Goal: Information Seeking & Learning: Check status

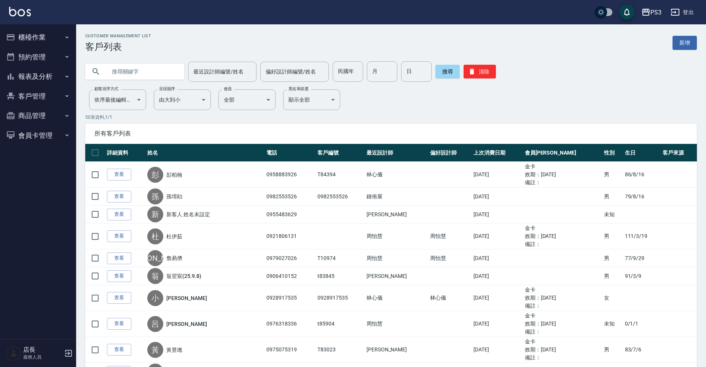
click at [147, 66] on input "text" at bounding box center [143, 71] width 72 height 21
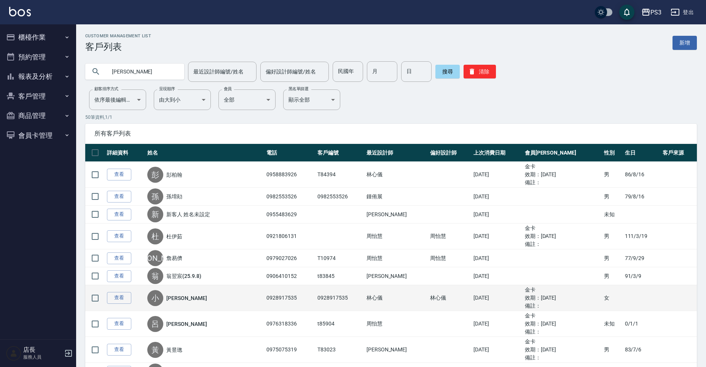
type input "[PERSON_NAME]"
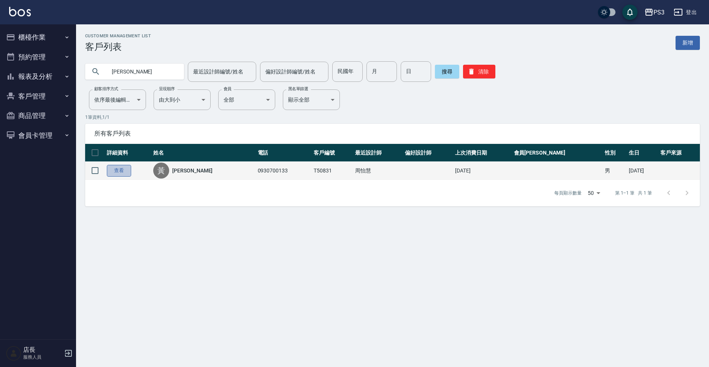
click at [121, 172] on link "查看" at bounding box center [119, 171] width 24 height 12
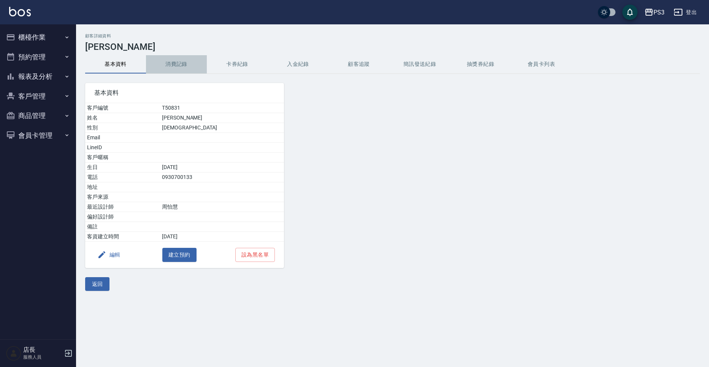
click at [167, 73] on button "消費記錄" at bounding box center [176, 64] width 61 height 18
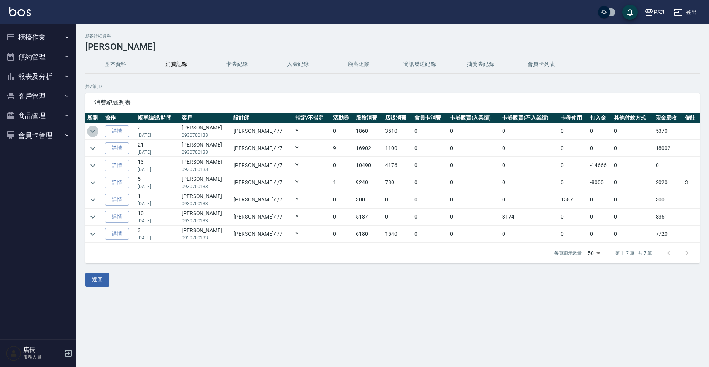
click at [91, 134] on icon "expand row" at bounding box center [92, 131] width 9 height 9
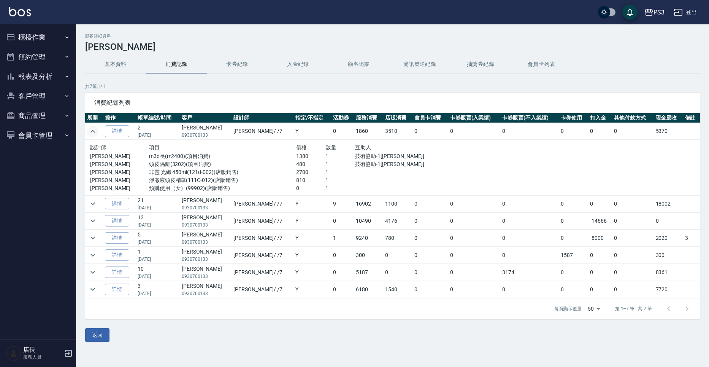
click at [99, 201] on td at bounding box center [94, 203] width 18 height 17
click at [91, 201] on icon "expand row" at bounding box center [92, 203] width 9 height 9
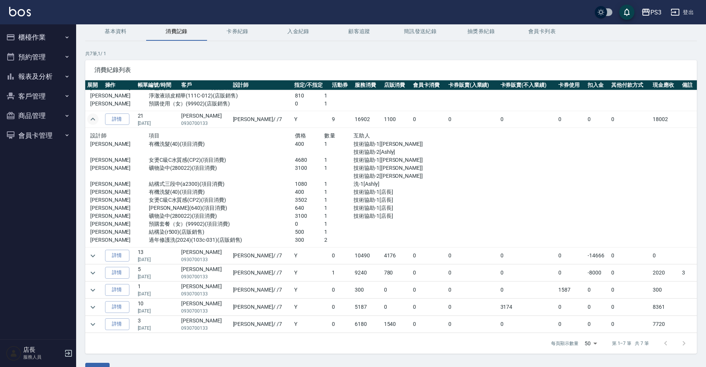
scroll to position [52, 0]
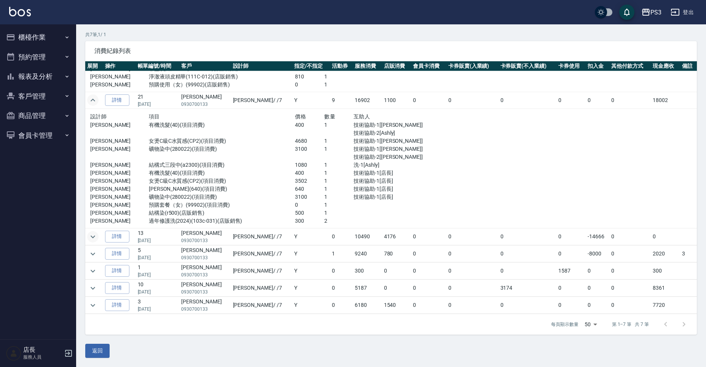
click at [92, 237] on icon "expand row" at bounding box center [93, 236] width 5 height 3
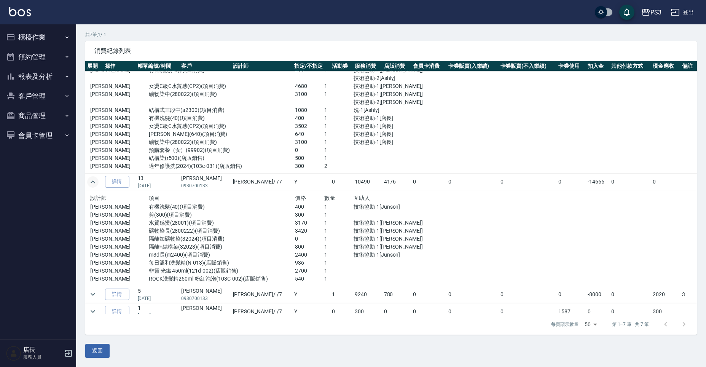
scroll to position [147, 0]
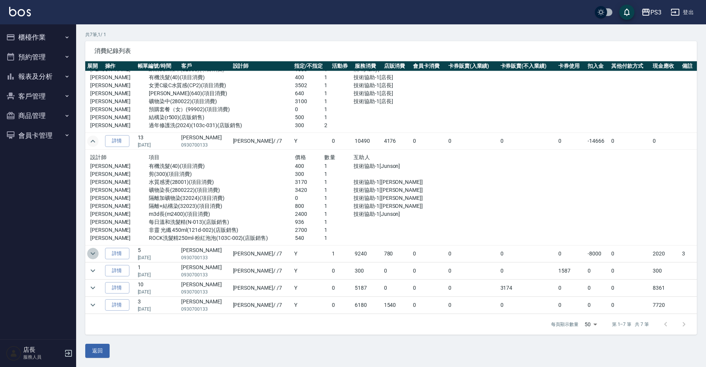
click at [91, 256] on icon "expand row" at bounding box center [92, 253] width 9 height 9
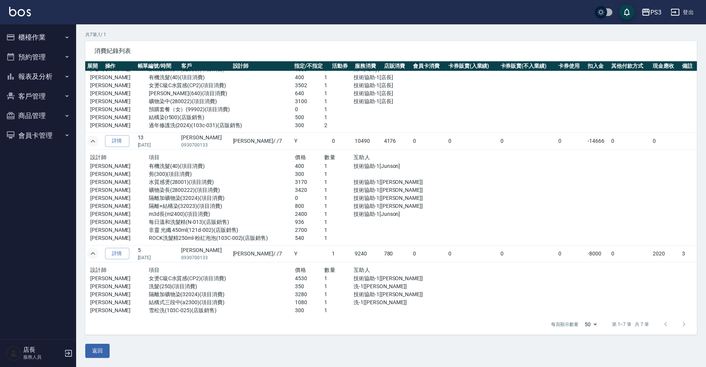
scroll to position [210, 0]
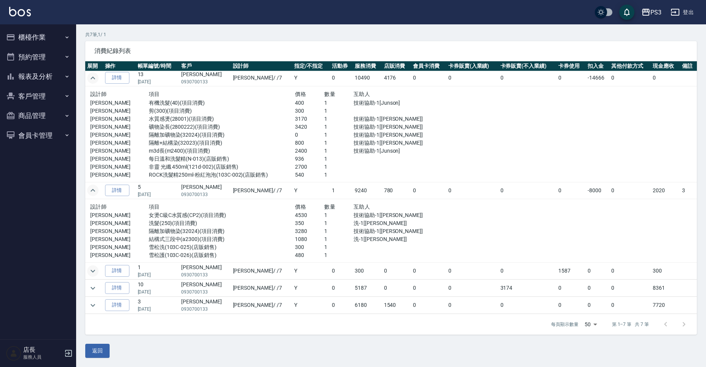
click at [95, 269] on icon "expand row" at bounding box center [92, 270] width 9 height 9
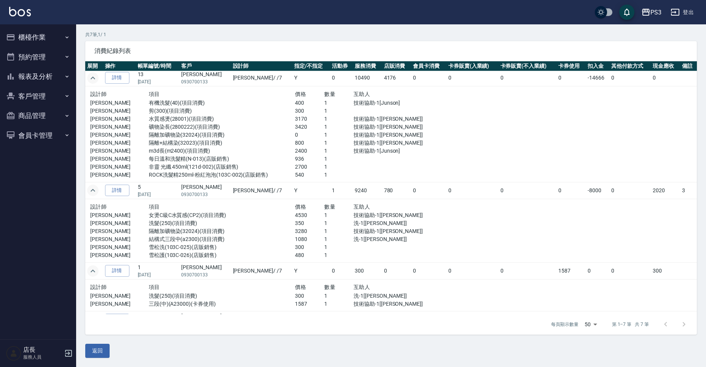
click at [85, 296] on div "顧客詳細資料 [PERSON_NAME] 基本資料 消費記錄 卡券紀錄 入金紀錄 顧客追蹤 簡訊發送紀錄 抽獎券紀錄 會員卡列表 共 7 筆, 1 / 1 消…" at bounding box center [391, 170] width 630 height 376
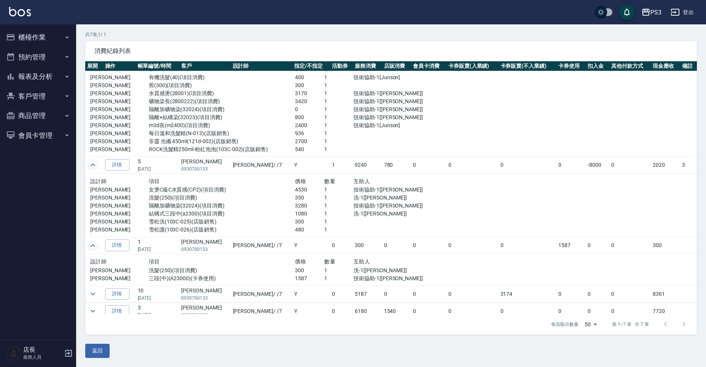
scroll to position [242, 0]
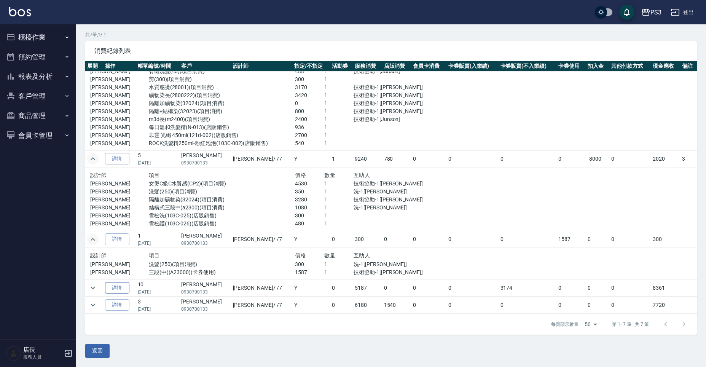
click at [107, 291] on link "詳情" at bounding box center [117, 288] width 24 height 12
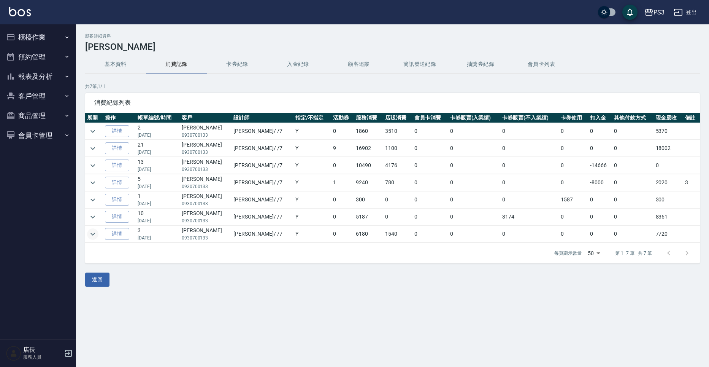
click at [93, 238] on icon "expand row" at bounding box center [92, 233] width 9 height 9
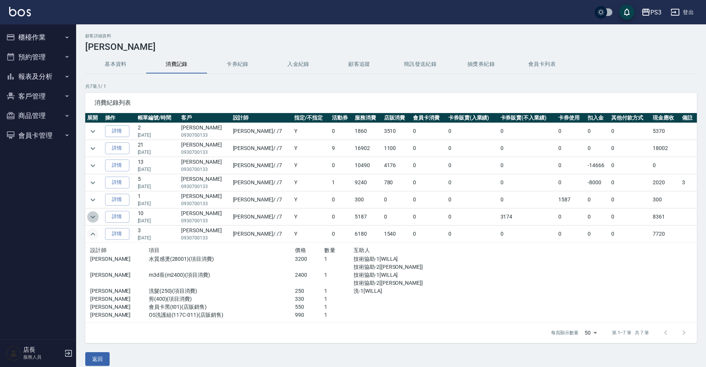
click at [90, 215] on icon "expand row" at bounding box center [92, 216] width 9 height 9
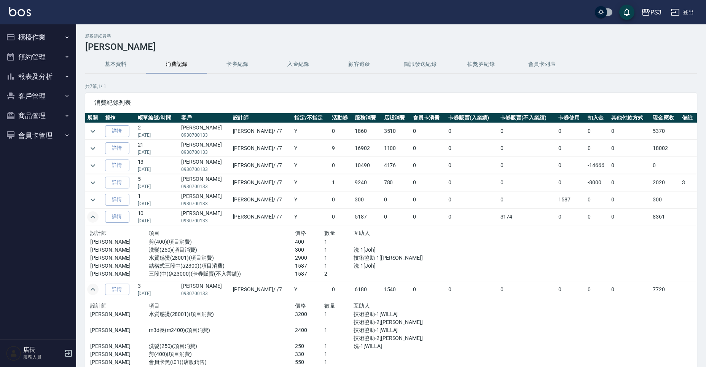
click at [97, 218] on icon "expand row" at bounding box center [92, 216] width 9 height 9
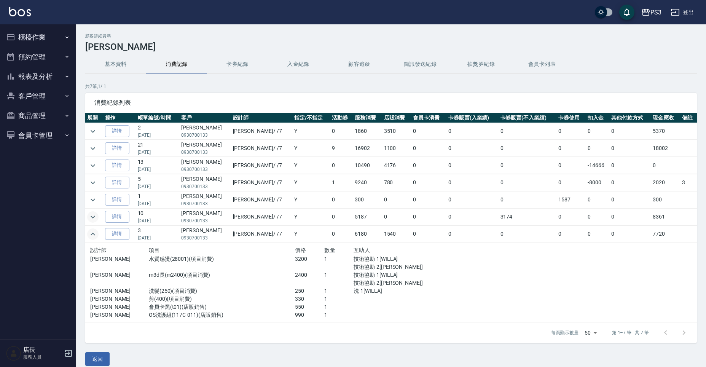
click at [101, 233] on td at bounding box center [94, 234] width 18 height 17
click at [91, 235] on icon "expand row" at bounding box center [92, 233] width 9 height 9
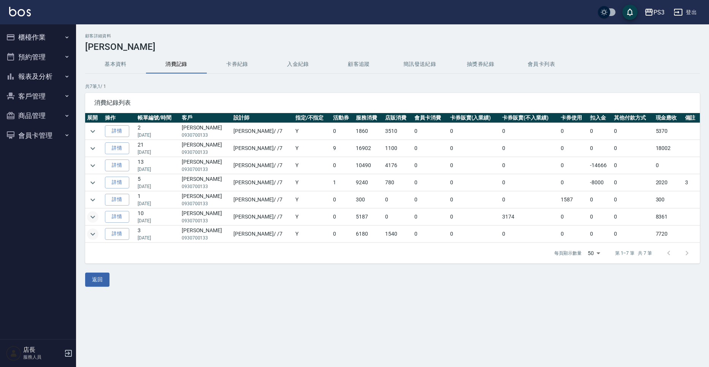
click at [90, 239] on button "expand row" at bounding box center [92, 233] width 11 height 11
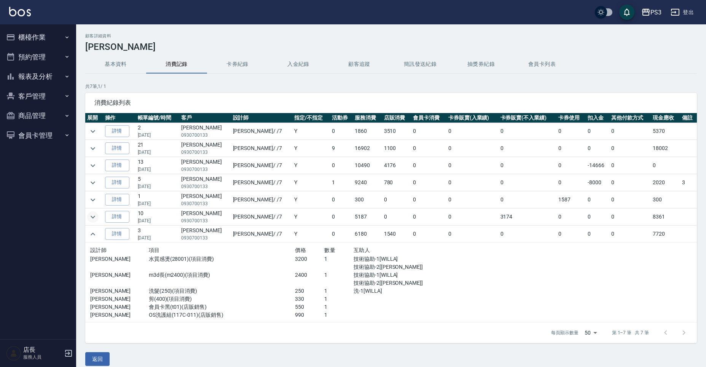
click at [92, 221] on icon "expand row" at bounding box center [92, 216] width 9 height 9
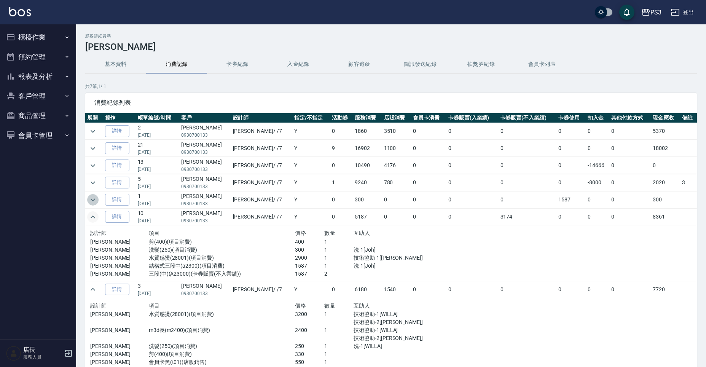
click at [89, 197] on icon "expand row" at bounding box center [92, 199] width 9 height 9
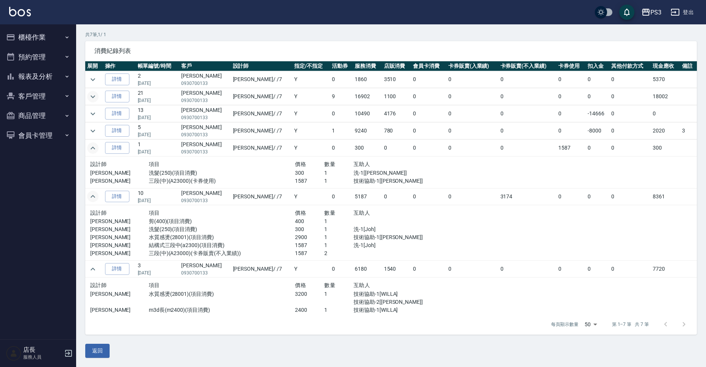
click at [97, 99] on icon "expand row" at bounding box center [92, 96] width 9 height 9
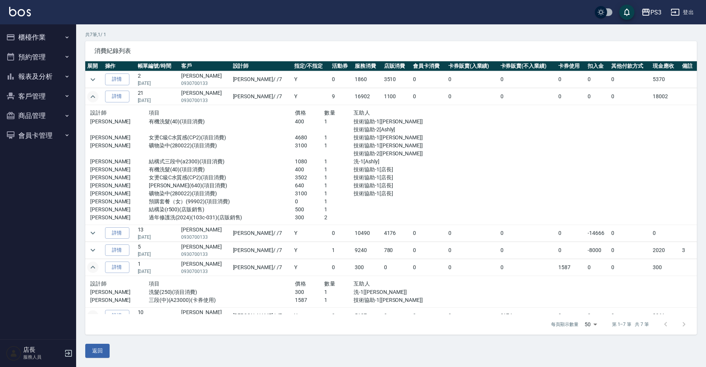
click at [95, 85] on td at bounding box center [94, 79] width 18 height 17
click at [95, 80] on icon "expand row" at bounding box center [92, 79] width 9 height 9
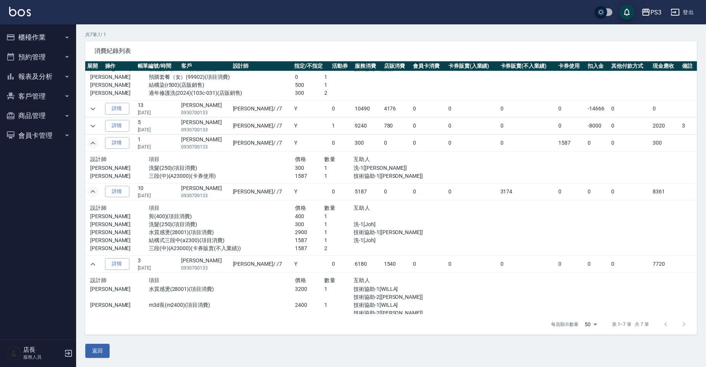
scroll to position [218, 0]
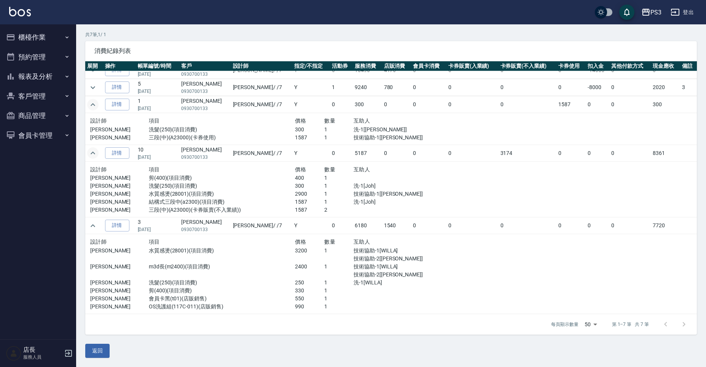
click at [97, 343] on div "顧客詳細資料 [PERSON_NAME] 基本資料 消費記錄 卡券紀錄 入金紀錄 顧客追蹤 簡訊發送紀錄 抽獎券紀錄 會員卡列表 共 7 筆, 1 / 1 消…" at bounding box center [391, 170] width 630 height 376
click at [97, 354] on button "返回" at bounding box center [97, 351] width 24 height 14
